Goal: Book appointment/travel/reservation

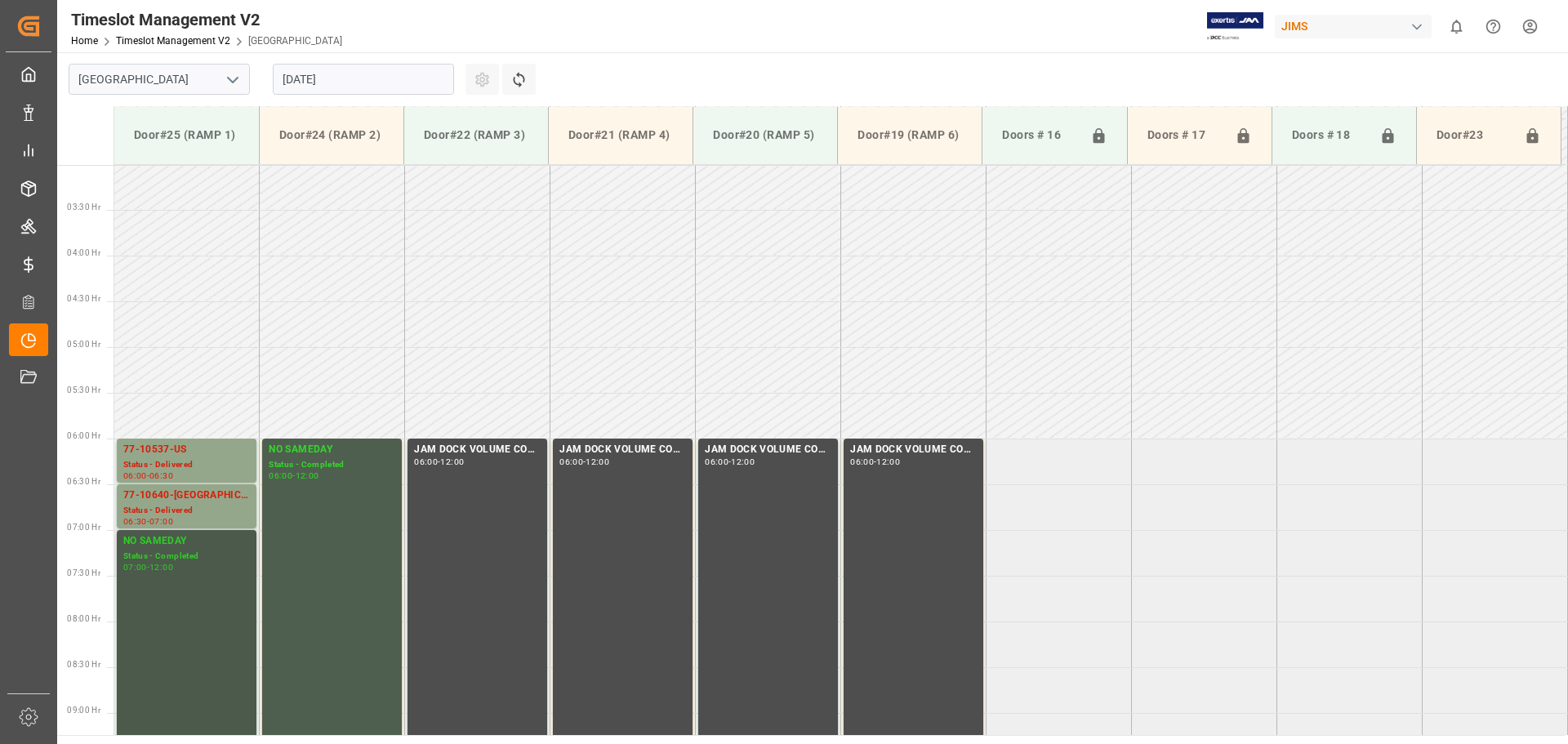
scroll to position [262, 0]
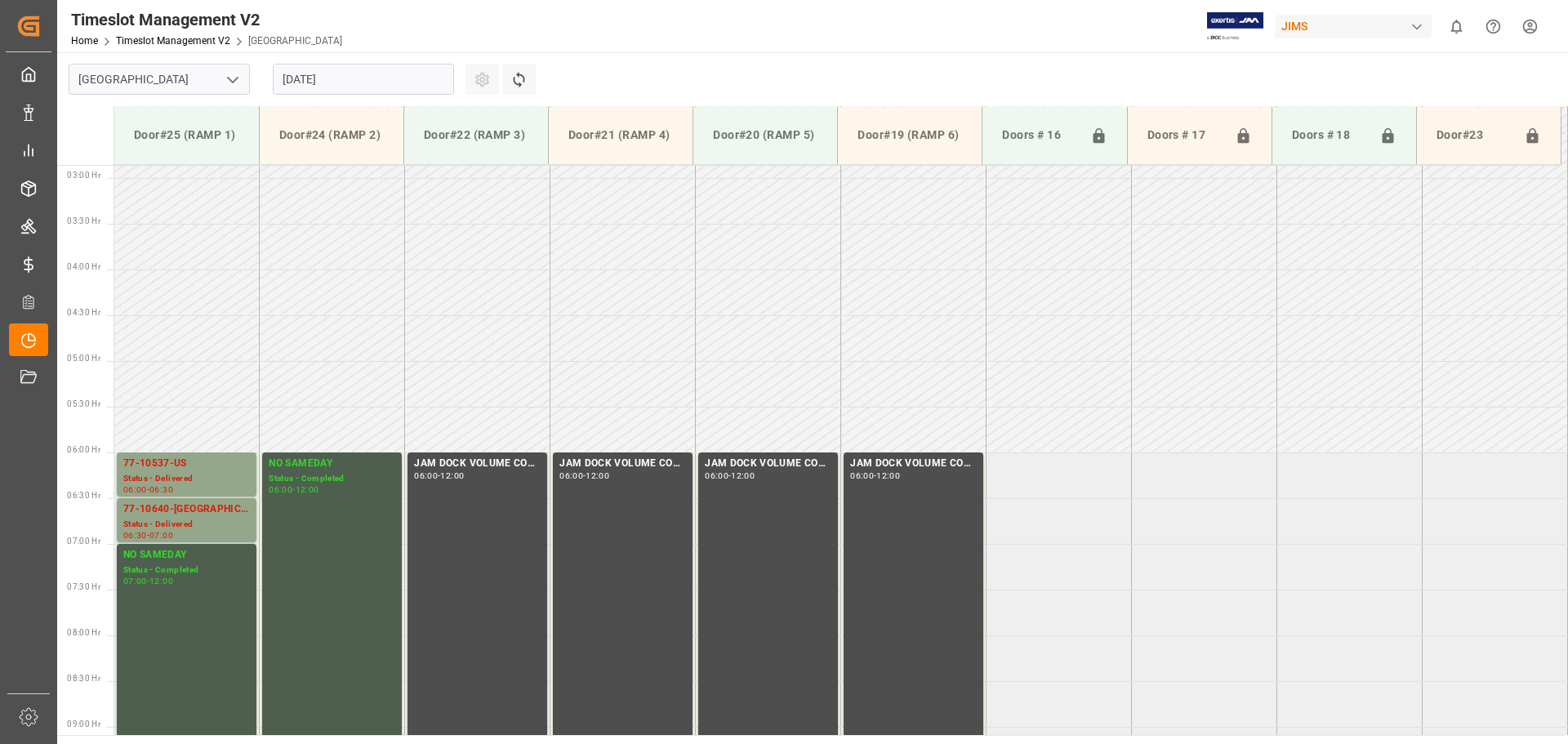
click at [436, 79] on input "[DATE]" at bounding box center [363, 80] width 181 height 31
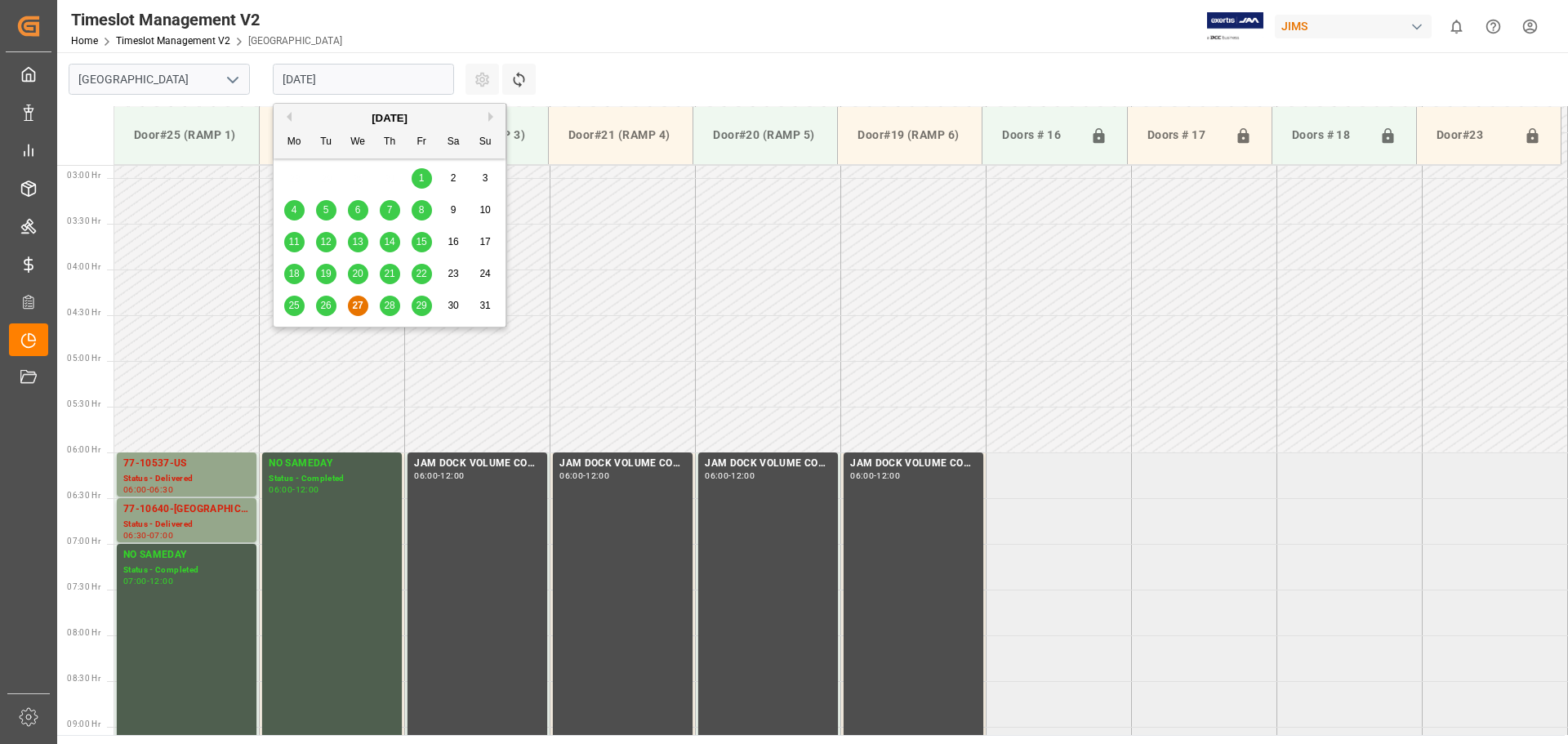
click at [390, 302] on span "28" at bounding box center [389, 305] width 10 height 11
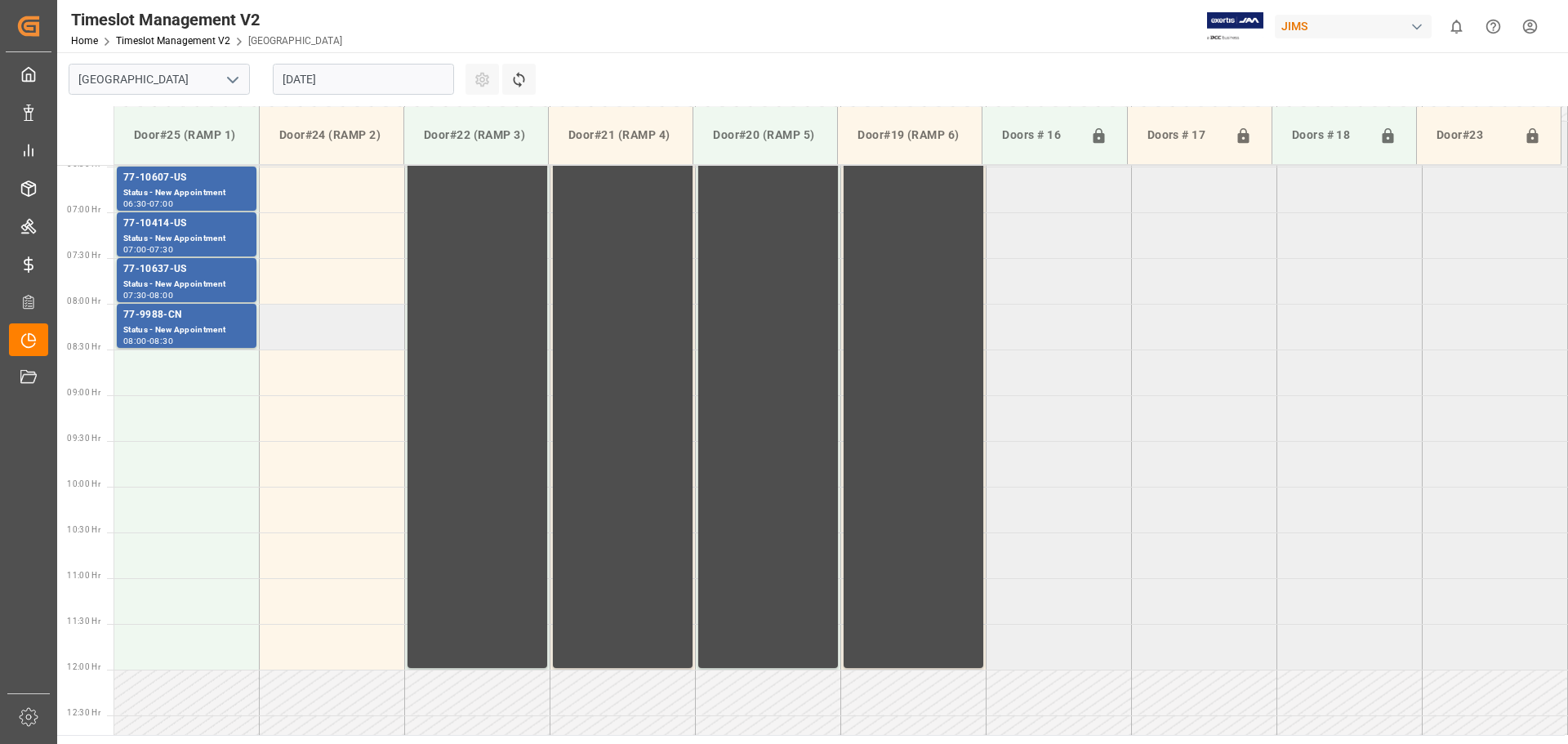
scroll to position [588, 0]
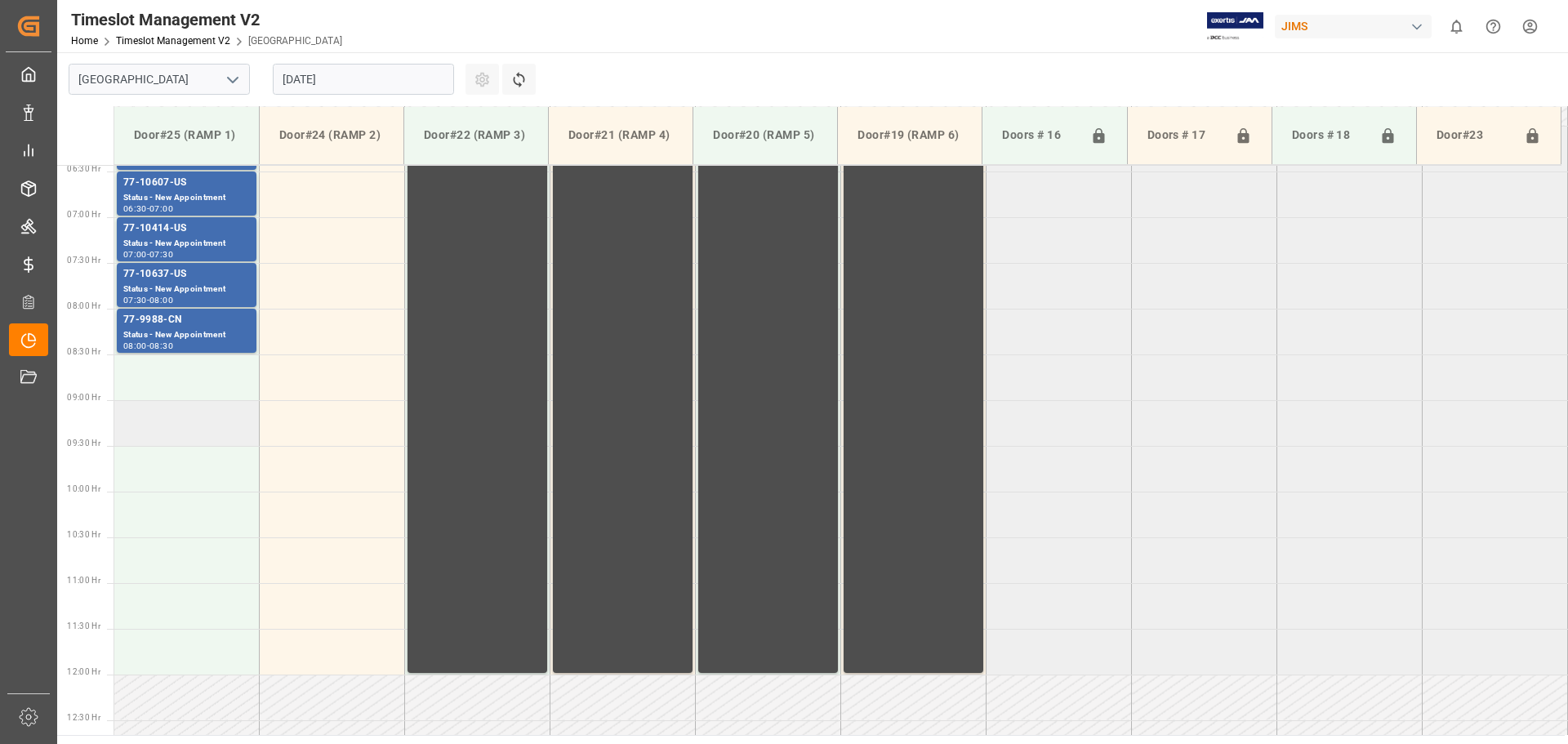
click at [175, 432] on td at bounding box center [187, 423] width 145 height 46
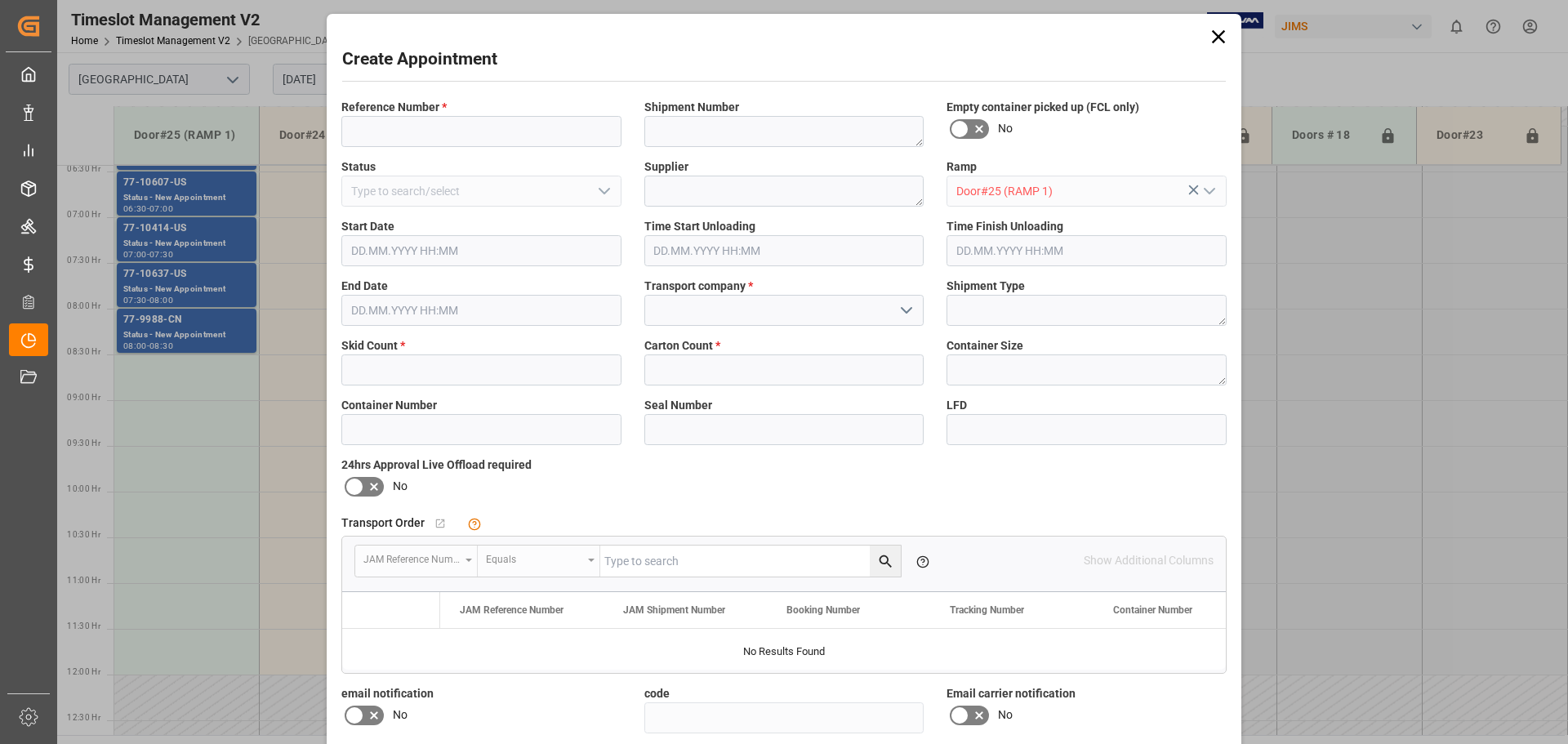
type input "[DATE] 09:00"
type input "[DATE] 09:30"
click at [455, 128] on input at bounding box center [481, 132] width 280 height 31
type input "NS amazon returns"
click at [697, 306] on input at bounding box center [784, 310] width 280 height 31
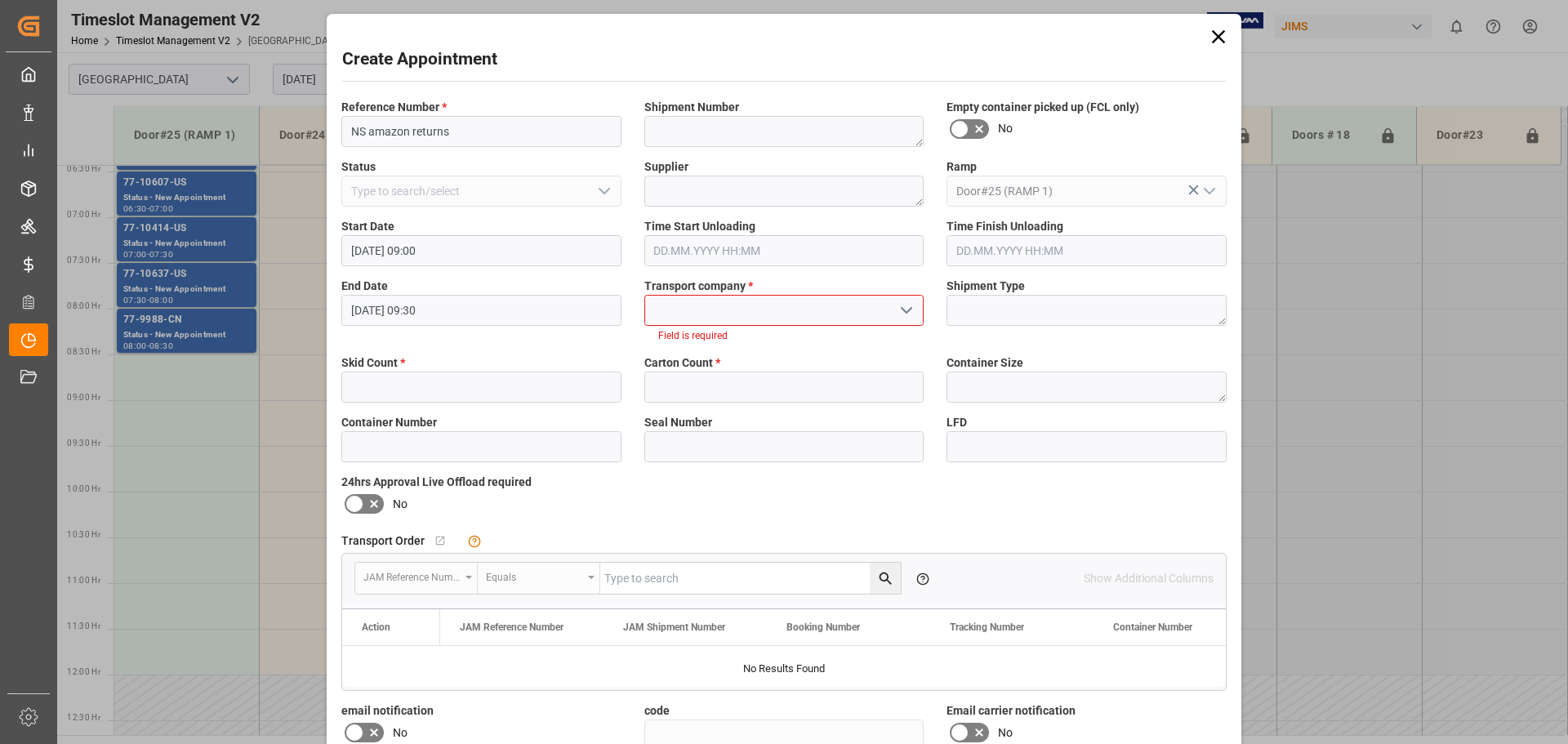
click at [903, 303] on icon "open menu" at bounding box center [906, 310] width 20 height 20
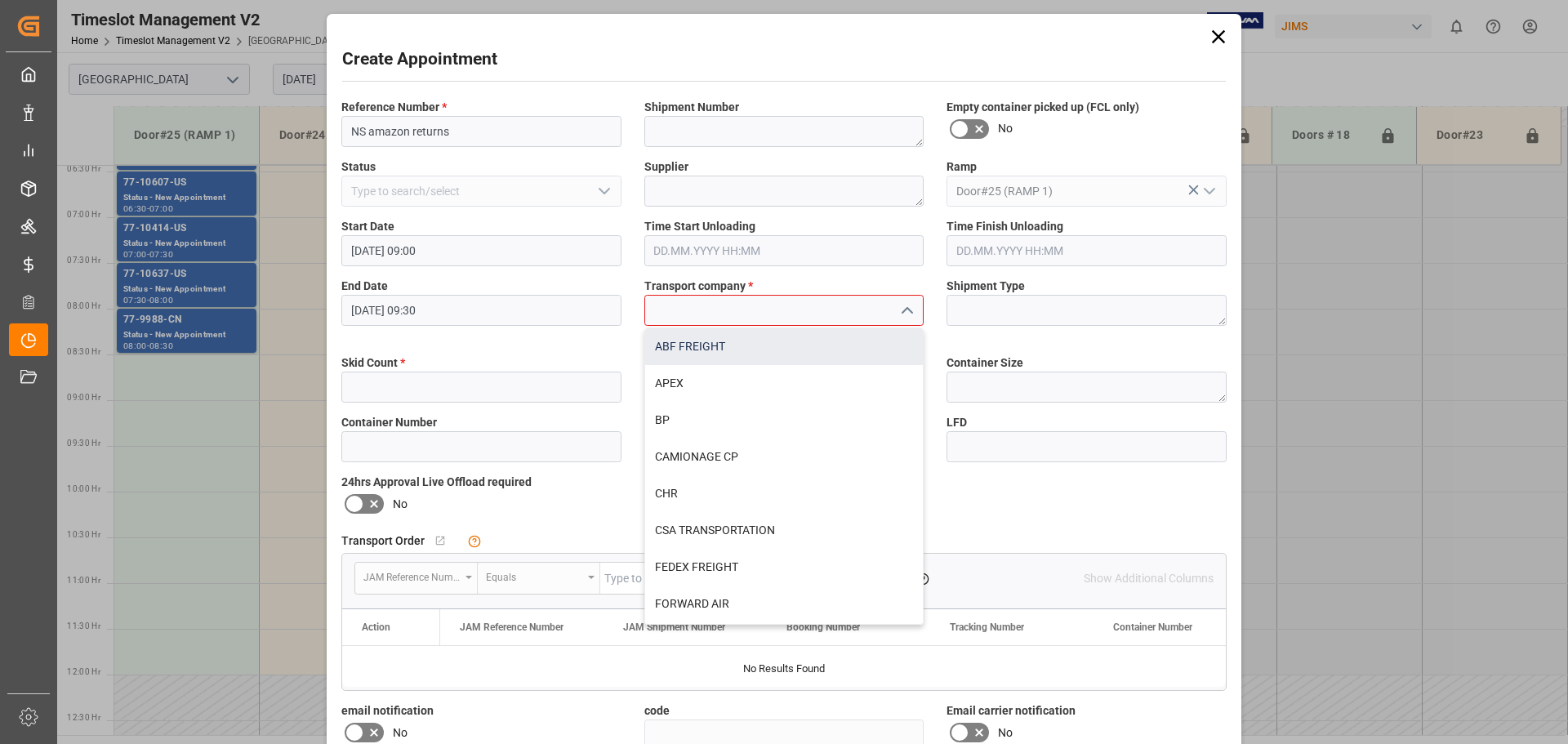
click at [676, 350] on div "ABF FREIGHT" at bounding box center [784, 346] width 279 height 36
type input "ABF FREIGHT"
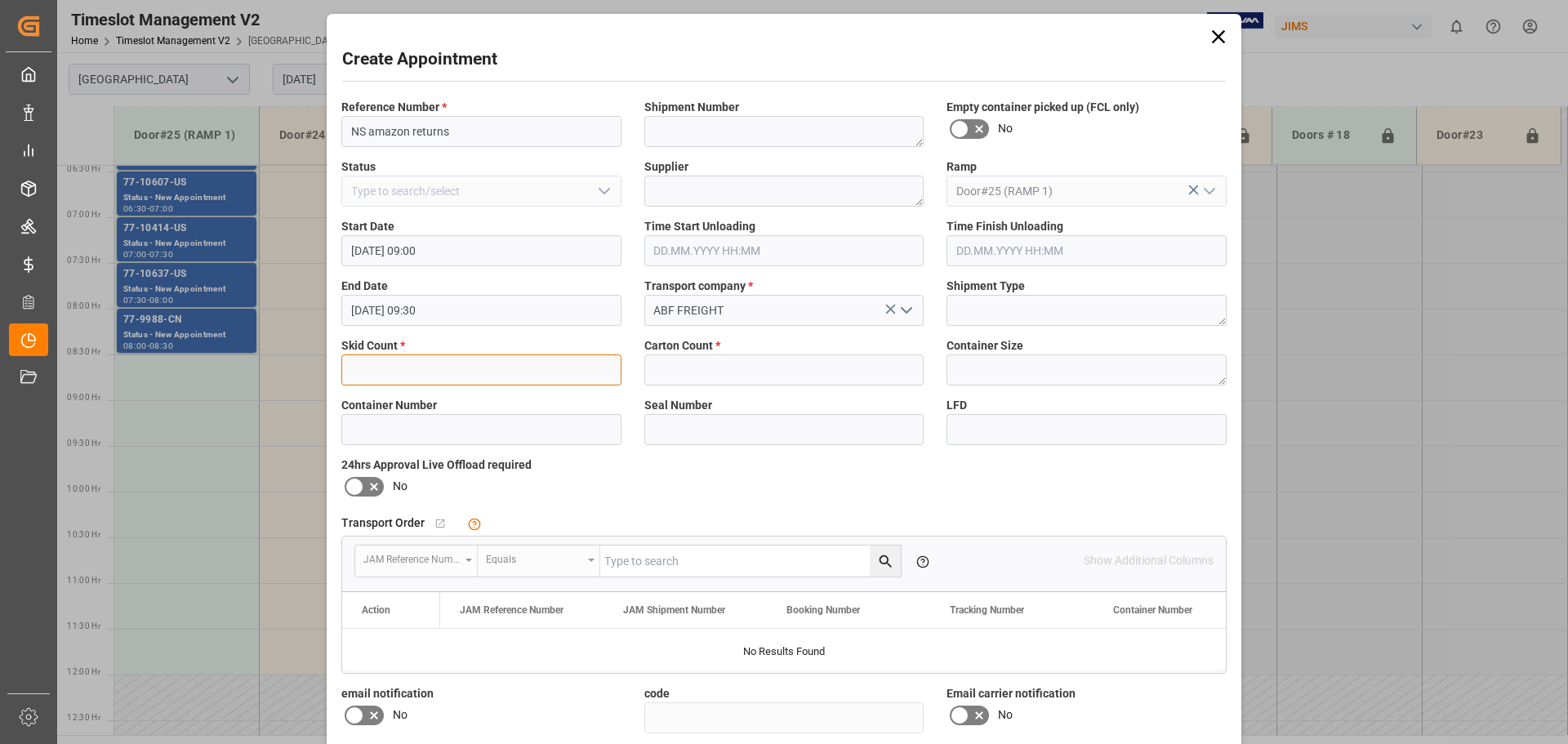
click at [459, 378] on input "text" at bounding box center [481, 370] width 280 height 31
type input "6"
click at [713, 356] on input "text" at bounding box center [784, 370] width 280 height 31
type input "6"
click at [1053, 439] on input at bounding box center [1086, 430] width 280 height 31
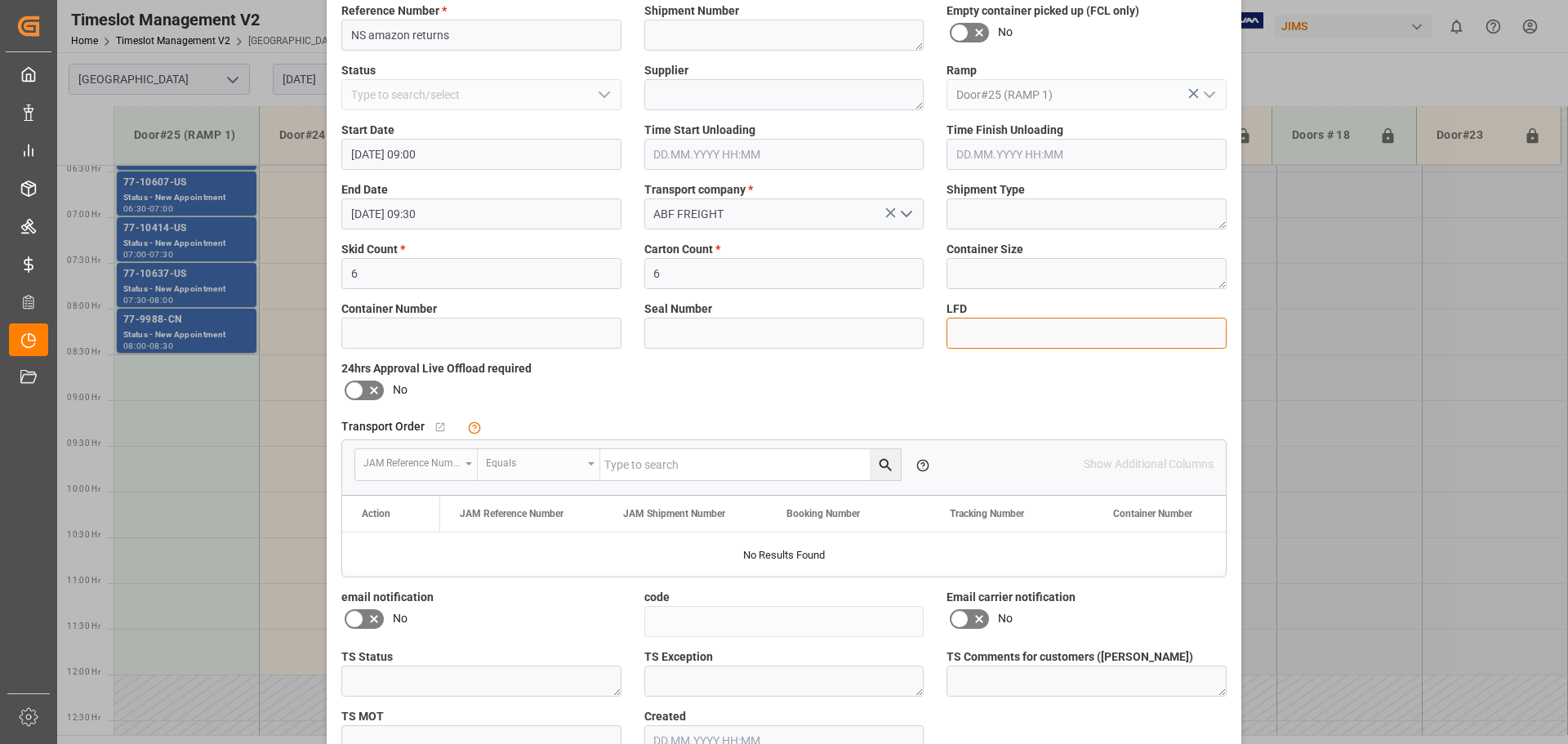
scroll to position [192, 0]
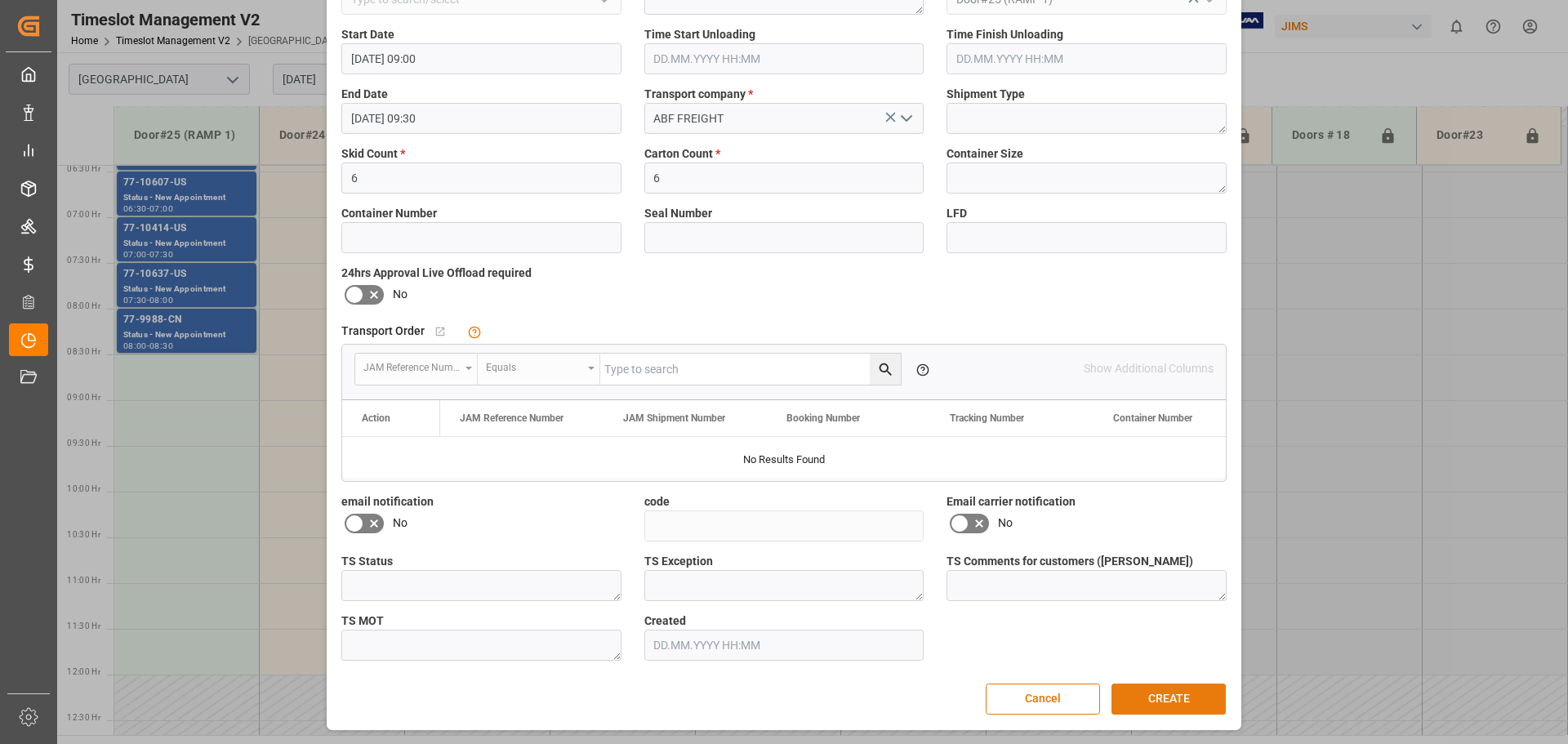
drag, startPoint x: 1165, startPoint y: 692, endPoint x: 1559, endPoint y: 635, distance: 398.1
click at [1169, 689] on button "CREATE" at bounding box center [1168, 699] width 114 height 31
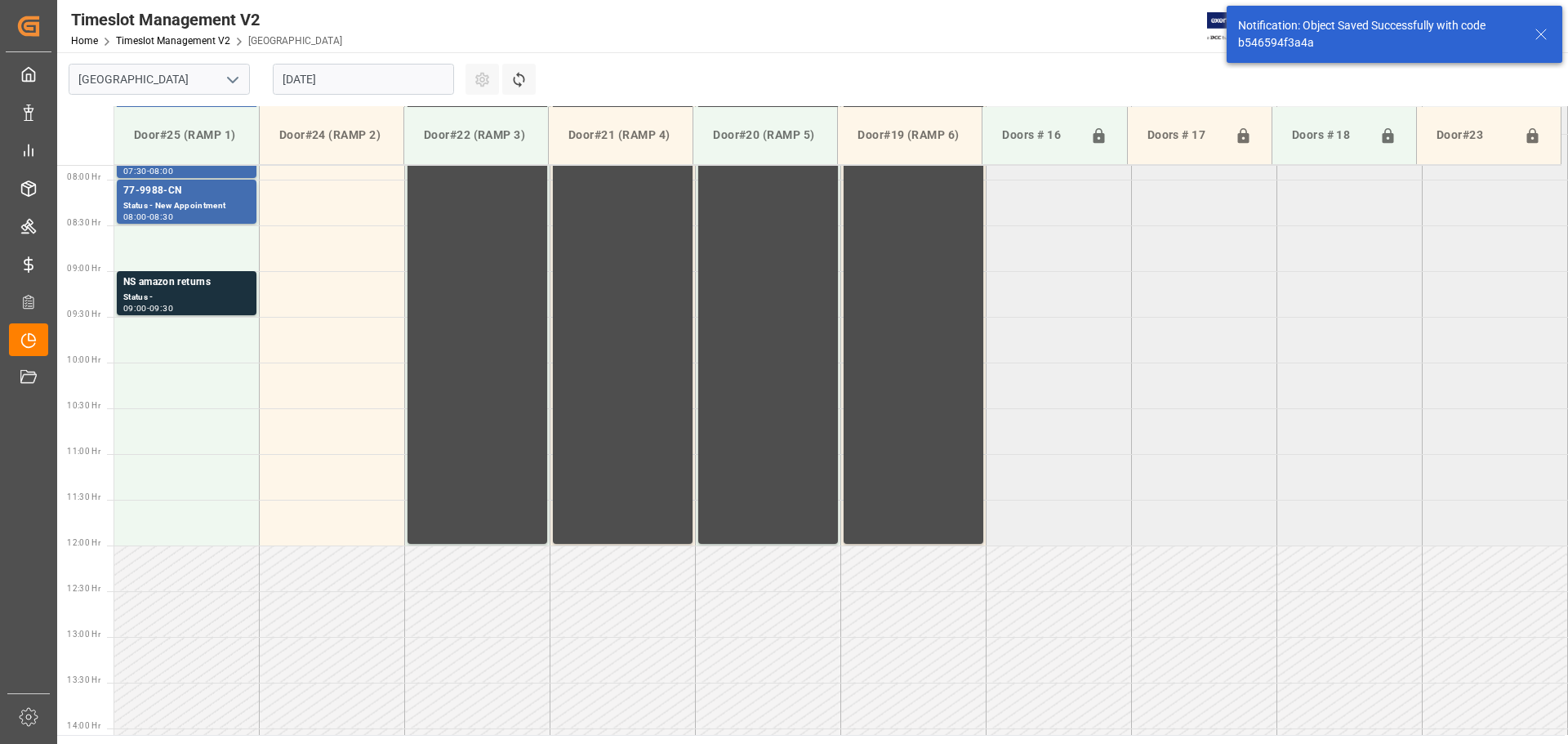
scroll to position [722, 0]
